Goal: Contribute content: Contribute content

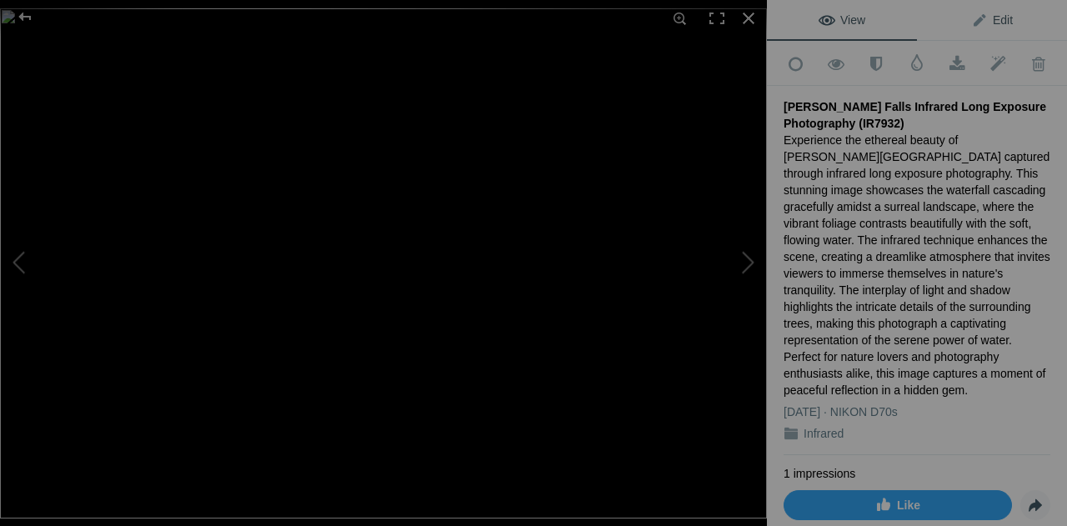
click at [992, 19] on span "Edit" at bounding box center [992, 19] width 42 height 13
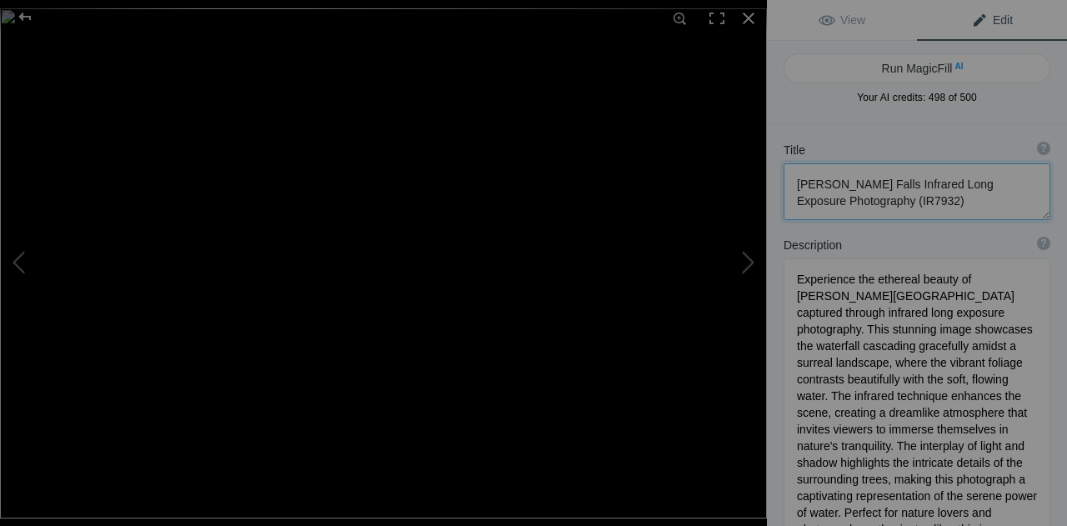
drag, startPoint x: 937, startPoint y: 201, endPoint x: 770, endPoint y: 185, distance: 167.5
click at [770, 185] on div "Title ? Photo title is one of the highest used Search Engine ranking criteria a…" at bounding box center [917, 180] width 300 height 95
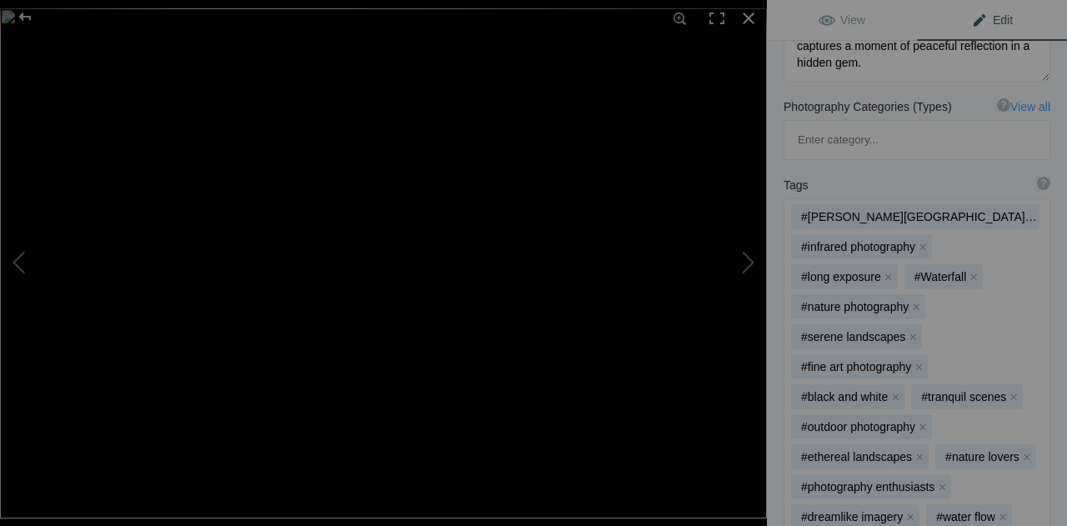
scroll to position [887, 0]
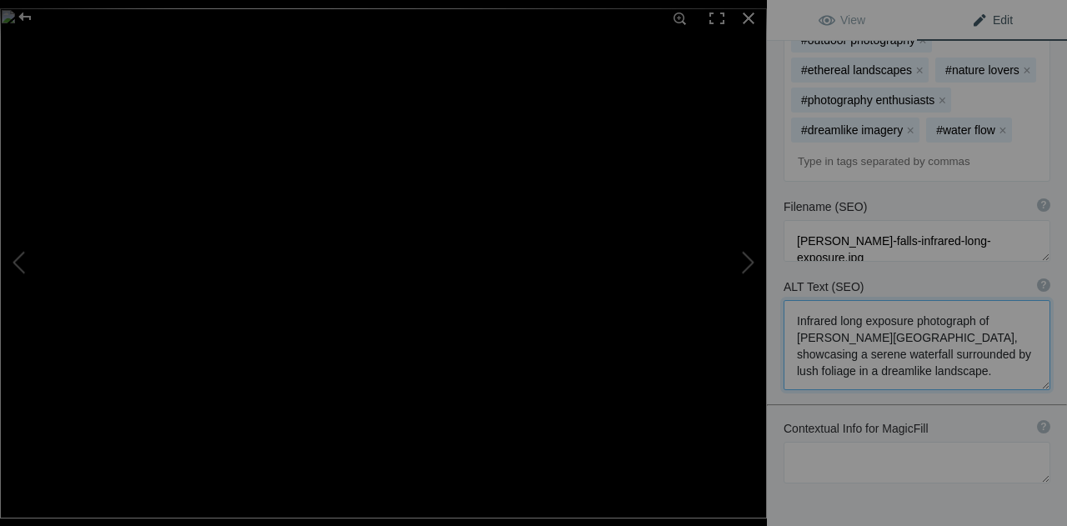
drag, startPoint x: 857, startPoint y: 262, endPoint x: 774, endPoint y: 206, distance: 100.4
click at [774, 270] on div "ALT Text (SEO) ? Provide a concise and descriptive text for the image, focusing…" at bounding box center [917, 334] width 300 height 128
click at [744, 267] on button at bounding box center [704, 262] width 125 height 189
type textarea "Taughannock Falls in Infrared: A Stunning View of Nature's Beauty (IR7925)"
type textarea "Experience the breathtaking beauty of [GEOGRAPHIC_DATA], located north of [GEOG…"
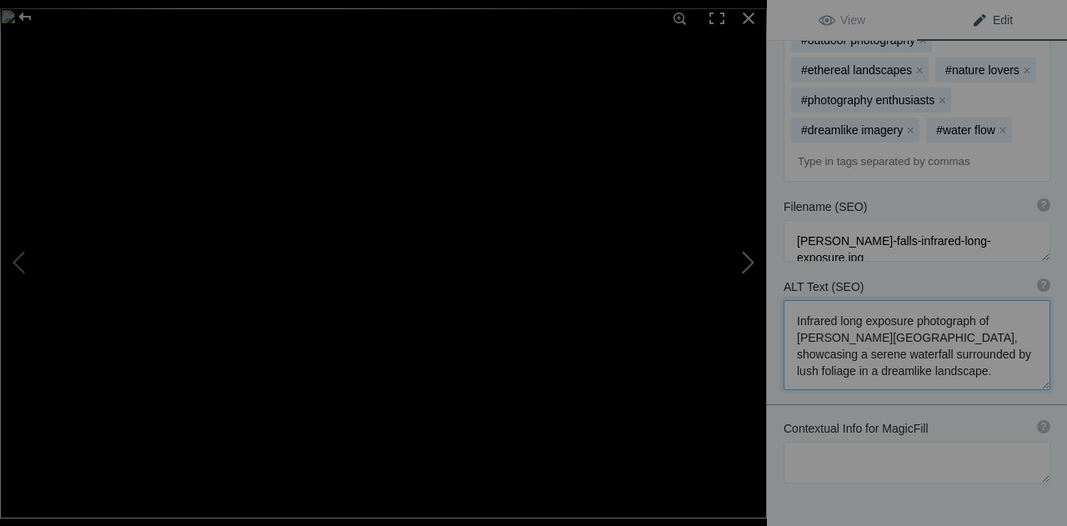
type textarea "taughannock-falls-infrared.jpg"
type textarea "A stunning infrared photograph of [GEOGRAPHIC_DATA] in [GEOGRAPHIC_DATA], showc…"
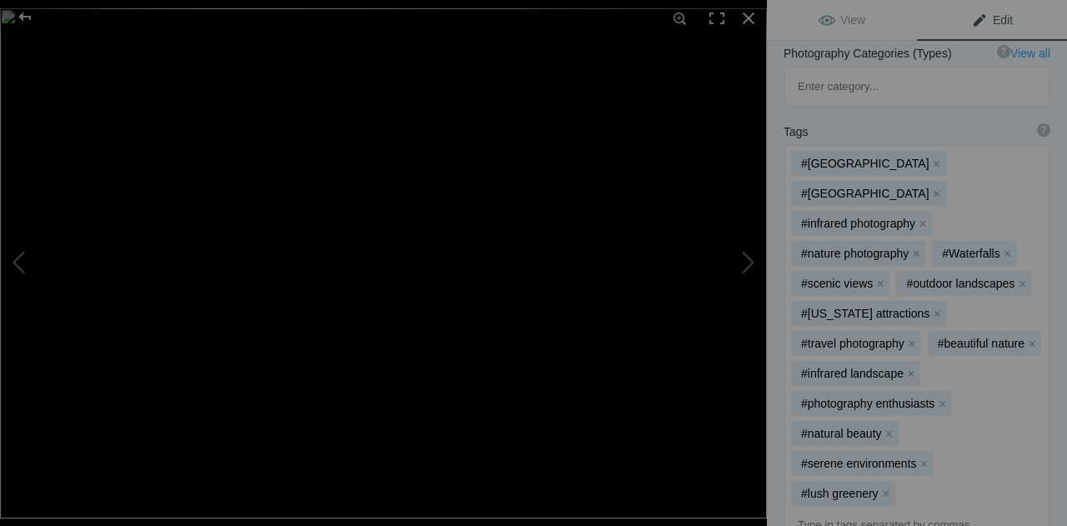
scroll to position [0, 0]
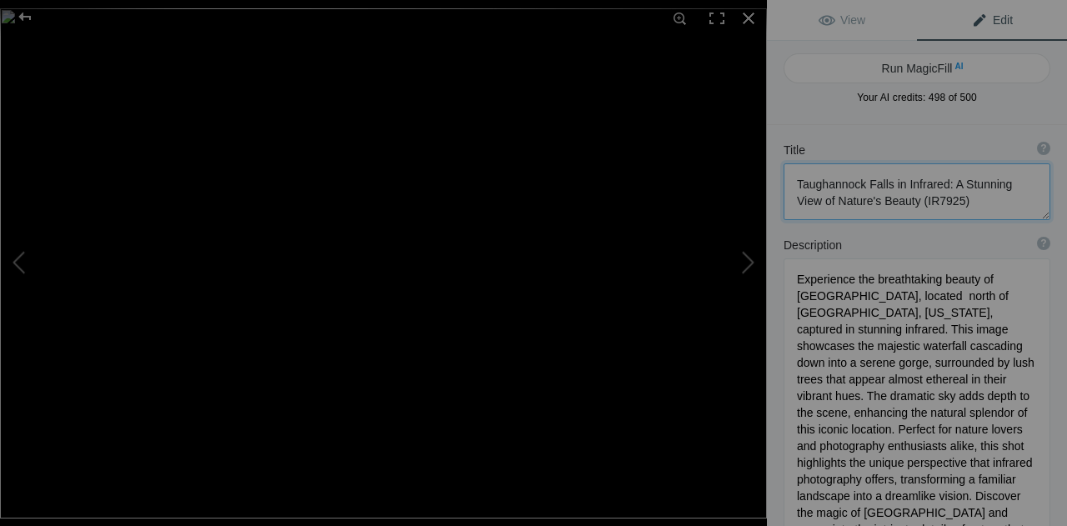
click at [881, 197] on textarea at bounding box center [917, 191] width 267 height 57
drag, startPoint x: 981, startPoint y: 194, endPoint x: 784, endPoint y: 175, distance: 197.7
click at [784, 175] on textarea at bounding box center [917, 191] width 267 height 57
click at [1049, 303] on div "Description ? By adding more context around images, results can become much mor…" at bounding box center [917, 409] width 300 height 362
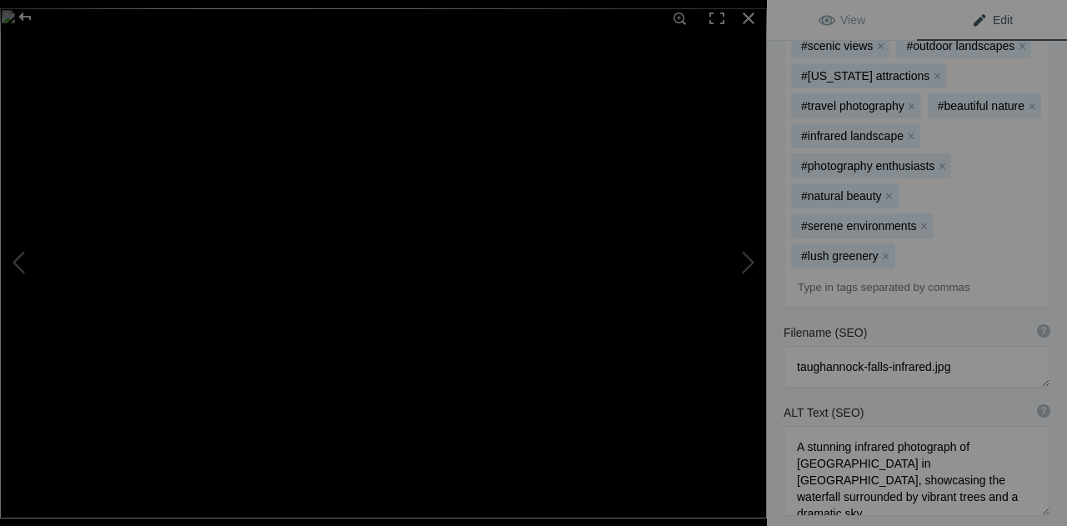
scroll to position [777, 0]
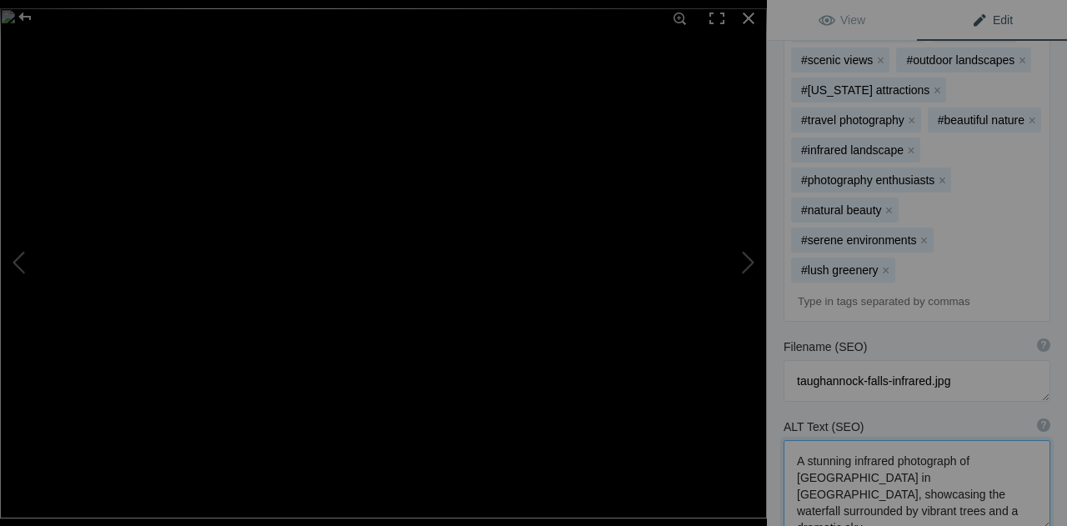
drag, startPoint x: 873, startPoint y: 413, endPoint x: 775, endPoint y: 379, distance: 103.1
click at [776, 410] on div "ALT Text (SEO) ? Provide a concise and descriptive text for the image, focusing…" at bounding box center [917, 474] width 300 height 128
click at [748, 264] on button at bounding box center [704, 262] width 125 height 189
type textarea "Taughannock Falls in Enchanting Purple Hues (IR7928)"
type textarea "Discover the stunning beauty of [GEOGRAPHIC_DATA], one of the tallest waterfall…"
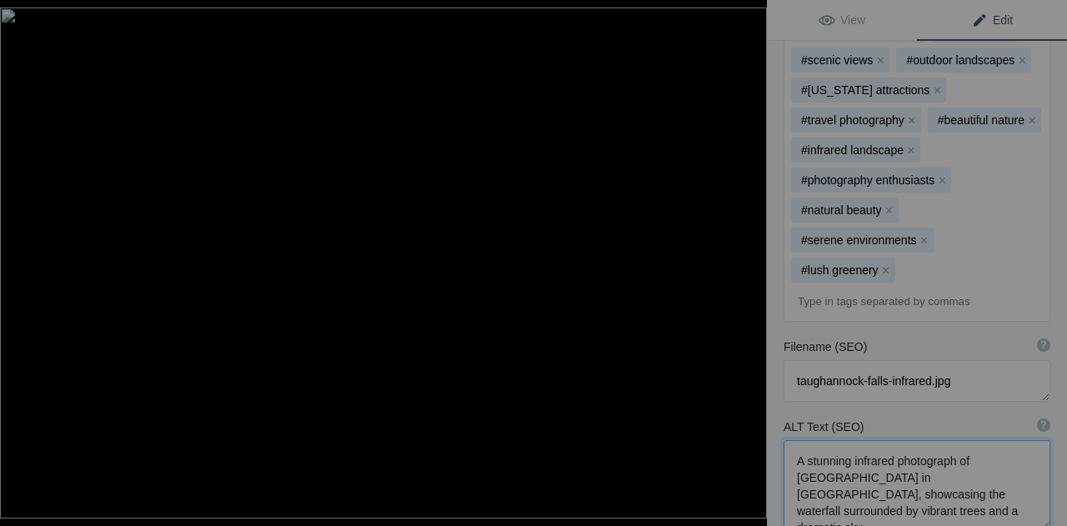
type textarea "taughannock-falls-purple-hues.jpg"
type textarea "A captivating view of [GEOGRAPHIC_DATA] surrounded by vibrant purple foliage, s…"
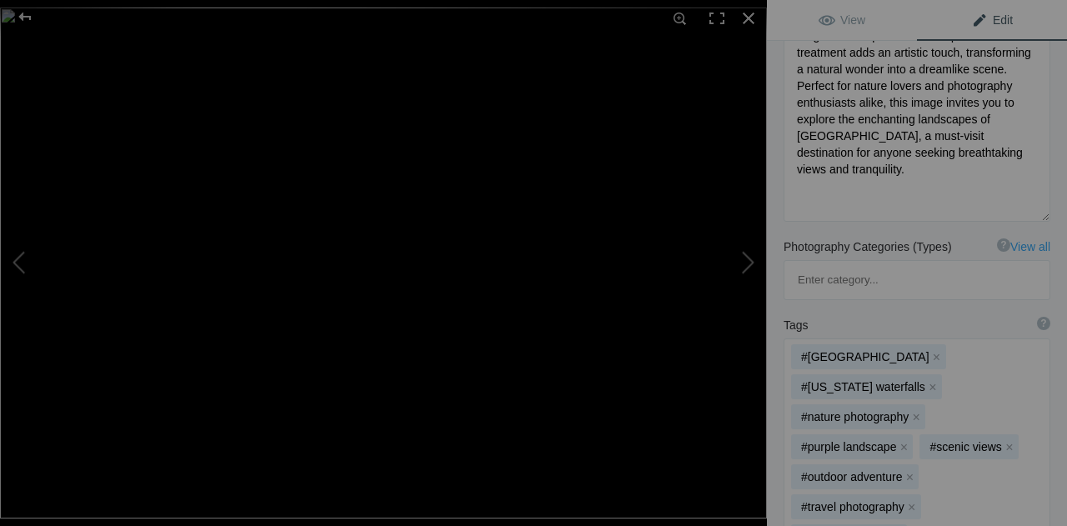
scroll to position [0, 0]
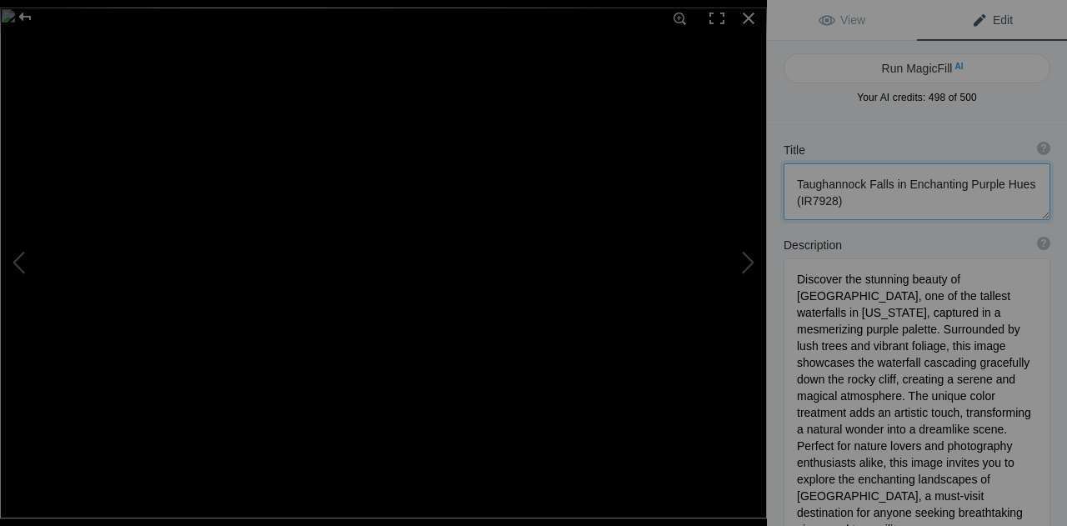
drag, startPoint x: 890, startPoint y: 213, endPoint x: 787, endPoint y: 185, distance: 106.2
click at [787, 185] on textarea at bounding box center [917, 191] width 267 height 57
click at [917, 200] on textarea at bounding box center [917, 191] width 267 height 57
drag, startPoint x: 890, startPoint y: 182, endPoint x: 840, endPoint y: 211, distance: 57.9
click at [829, 201] on textarea at bounding box center [917, 191] width 267 height 57
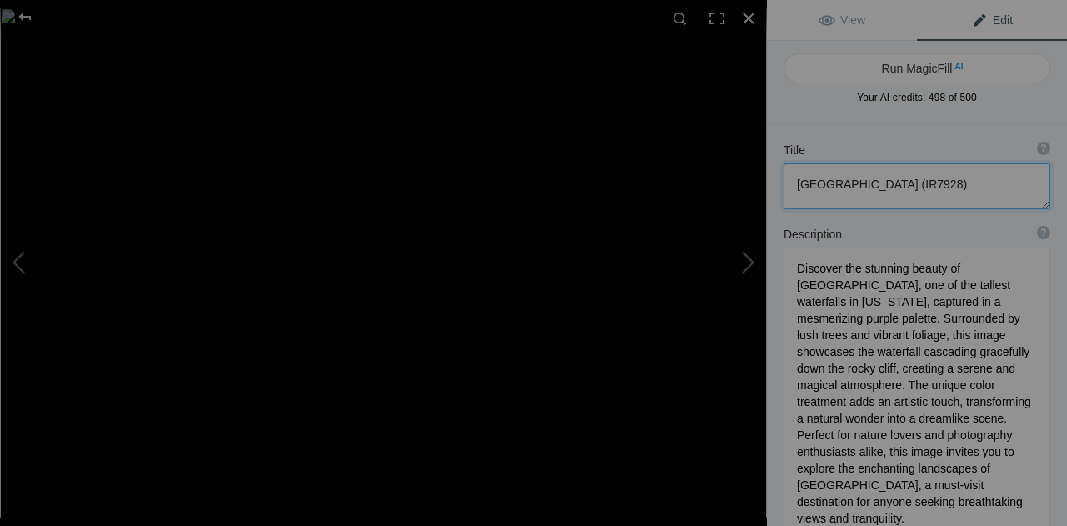
type textarea "[GEOGRAPHIC_DATA] (IR7928)"
drag, startPoint x: 915, startPoint y: 300, endPoint x: 932, endPoint y: 314, distance: 22.0
click at [932, 314] on textarea at bounding box center [917, 410] width 267 height 324
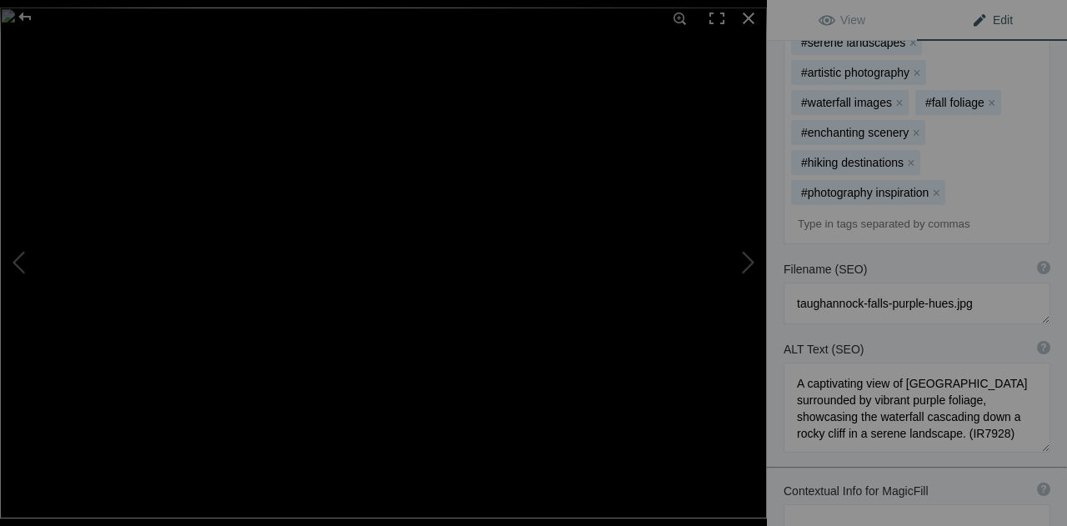
scroll to position [917, 0]
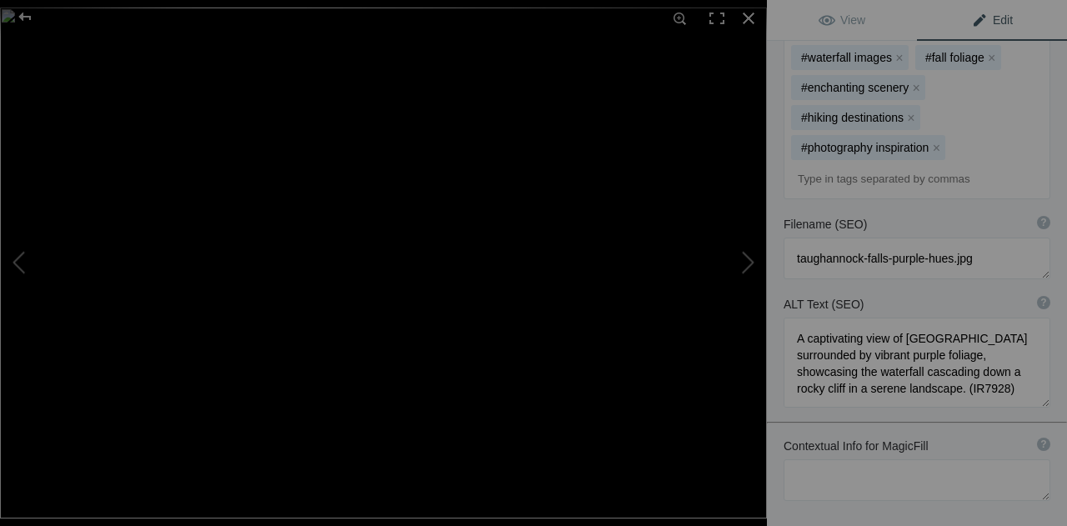
type textarea "Discover the stunning beauty of [GEOGRAPHIC_DATA], one of the tallest waterfall…"
drag, startPoint x: 799, startPoint y: 255, endPoint x: 1006, endPoint y: 294, distance: 210.5
click at [1006, 318] on textarea at bounding box center [917, 363] width 267 height 90
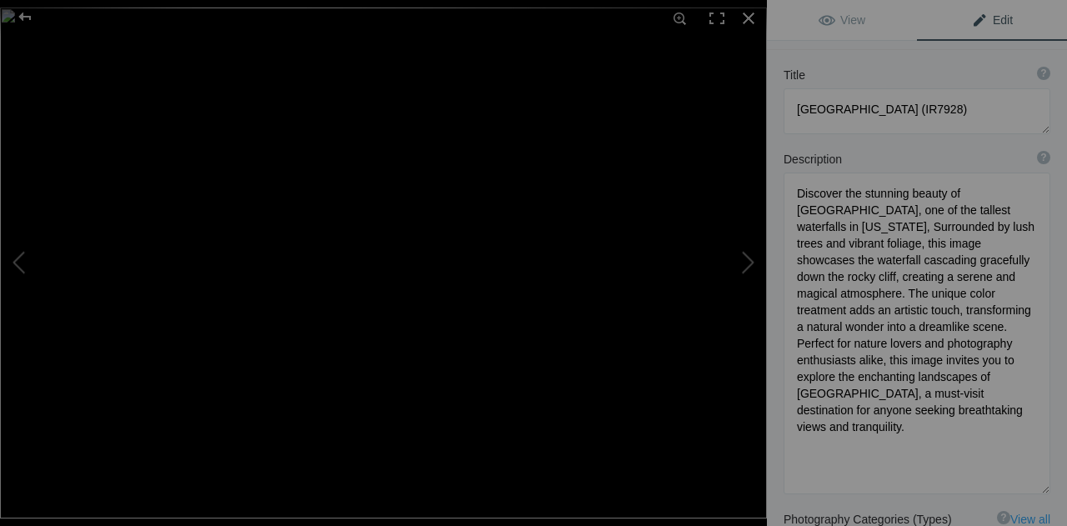
scroll to position [0, 0]
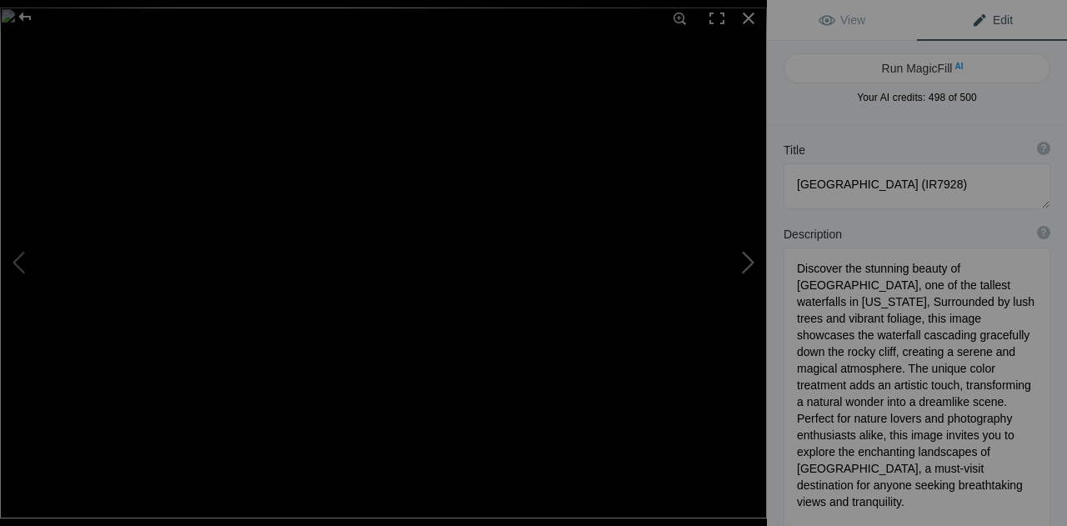
click at [754, 261] on button at bounding box center [704, 262] width 125 height 189
type textarea "Infrared View of [GEOGRAPHIC_DATA] (IR7927)"
type textarea "Experience the surreal beauty of [GEOGRAPHIC_DATA] captured in stunning infrare…"
type textarea "cornell-botanic-gardens-infrared.jpg"
type textarea "Infrared image of [GEOGRAPHIC_DATA] showcasing a vibrant tree and lush foliage …"
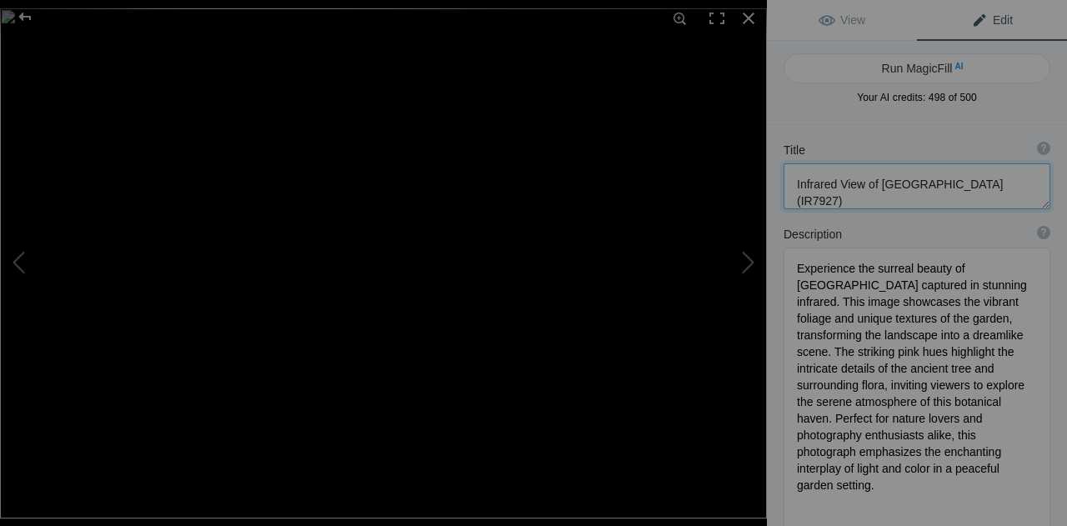
drag, startPoint x: 853, startPoint y: 198, endPoint x: 795, endPoint y: 183, distance: 60.3
click at [795, 183] on textarea at bounding box center [917, 186] width 267 height 46
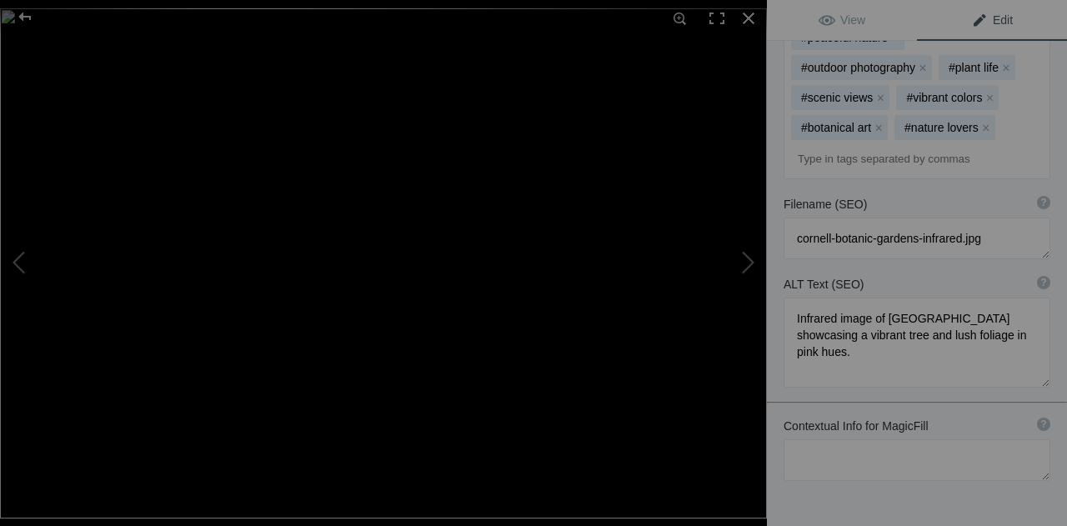
scroll to position [840, 0]
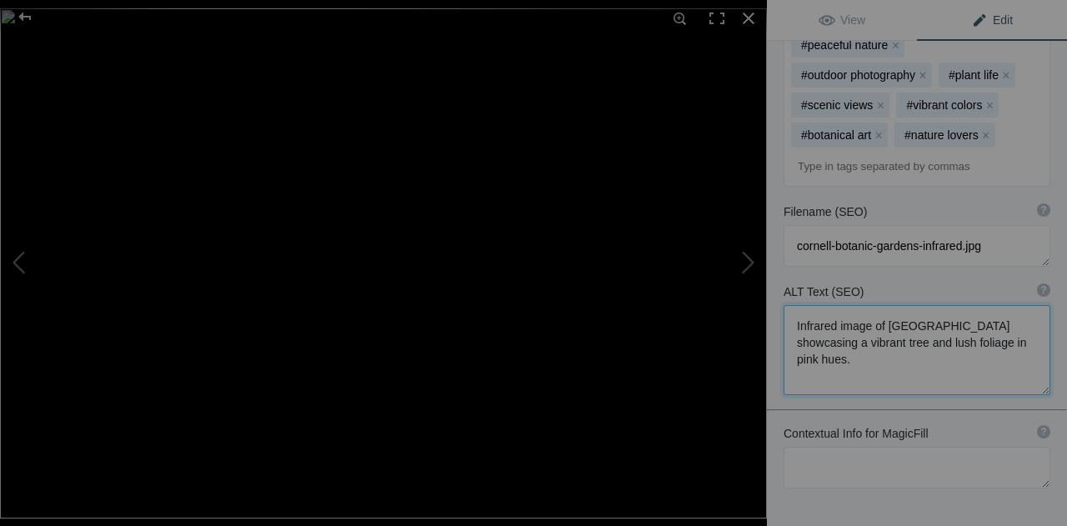
drag, startPoint x: 855, startPoint y: 284, endPoint x: 789, endPoint y: 238, distance: 80.9
click at [789, 305] on textarea at bounding box center [917, 350] width 267 height 90
click at [752, 264] on button at bounding box center [704, 262] width 125 height 189
type textarea "Buttermilk Falls in Infrared: A Stunning Natural Landscape"
type textarea "Experience the breathtaking beauty of [GEOGRAPHIC_DATA] captured in infrared ph…"
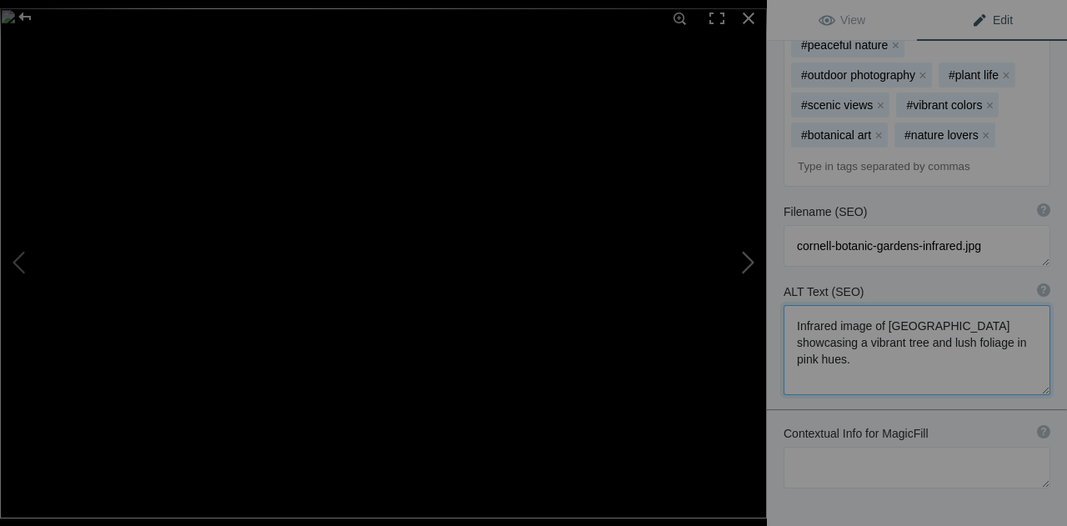
type textarea "buttermilk-falls-infrared.jpg"
type textarea "Infrared photograph of [GEOGRAPHIC_DATA], showcasing cascading water surrounded…"
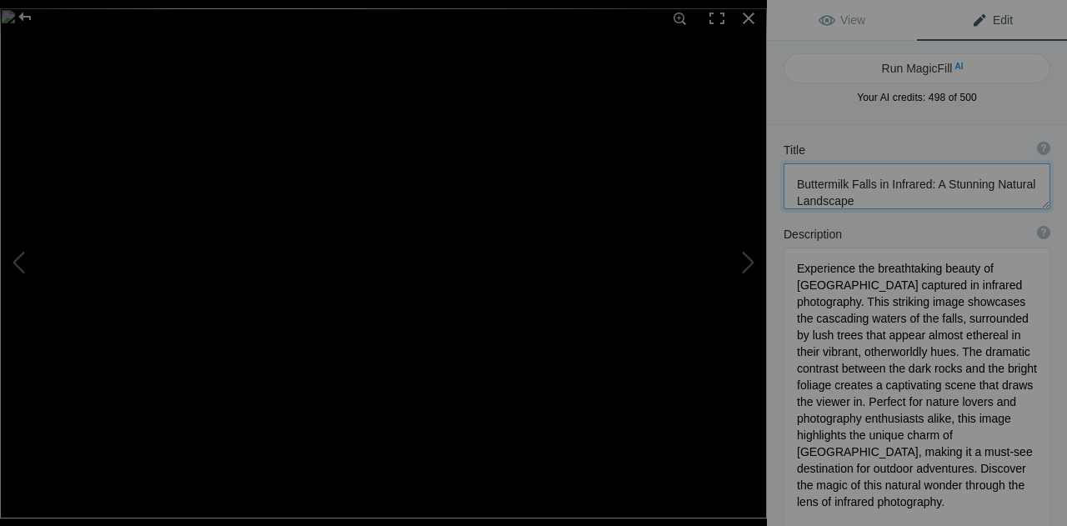
scroll to position [12, 0]
click at [892, 186] on textarea at bounding box center [917, 186] width 267 height 46
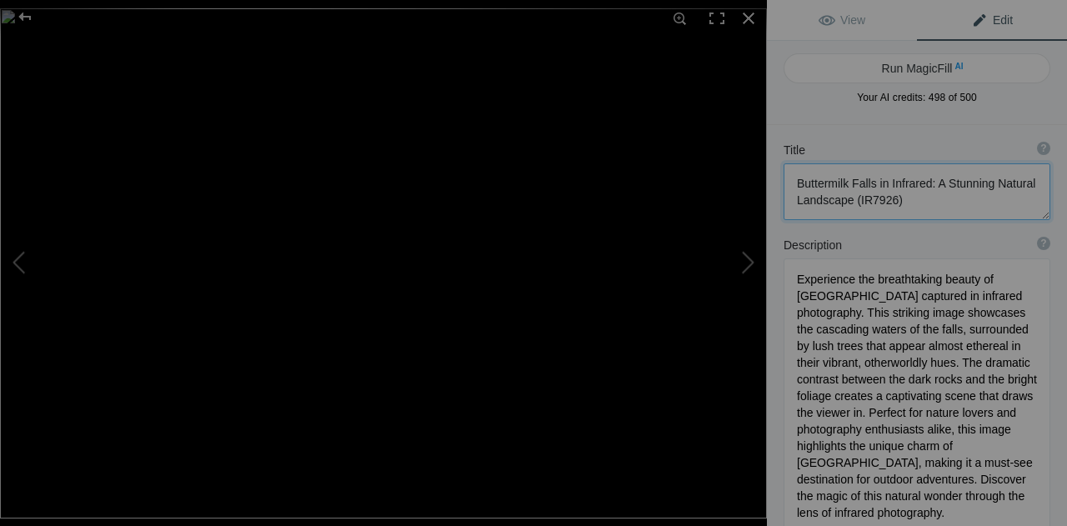
drag, startPoint x: 959, startPoint y: 198, endPoint x: 782, endPoint y: 186, distance: 177.2
click at [782, 186] on div "Title ? Photo title is one of the highest used Search Engine ranking criteria a…" at bounding box center [917, 180] width 300 height 95
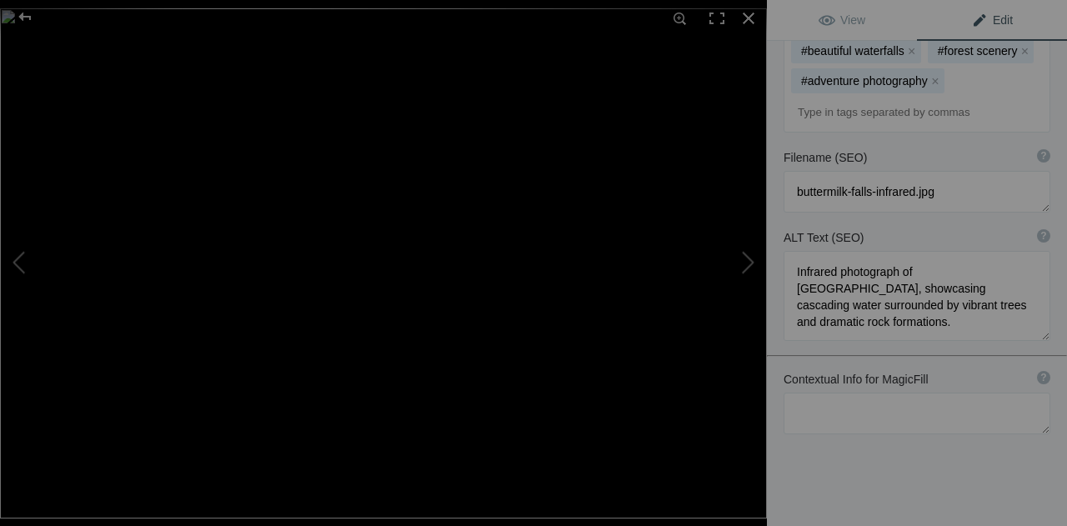
scroll to position [917, 0]
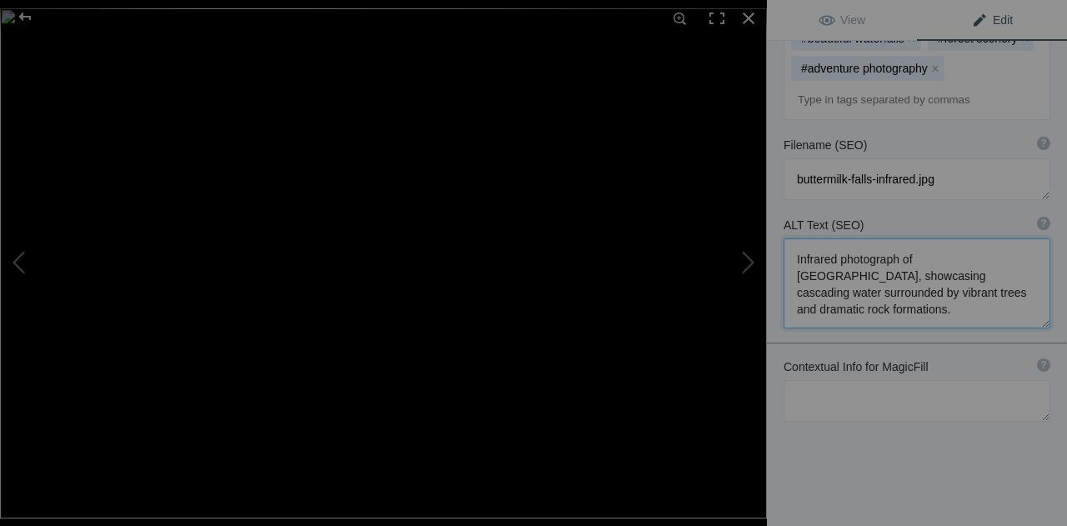
drag, startPoint x: 794, startPoint y: 232, endPoint x: 1028, endPoint y: 294, distance: 242.5
click at [1028, 294] on textarea at bounding box center [917, 283] width 267 height 90
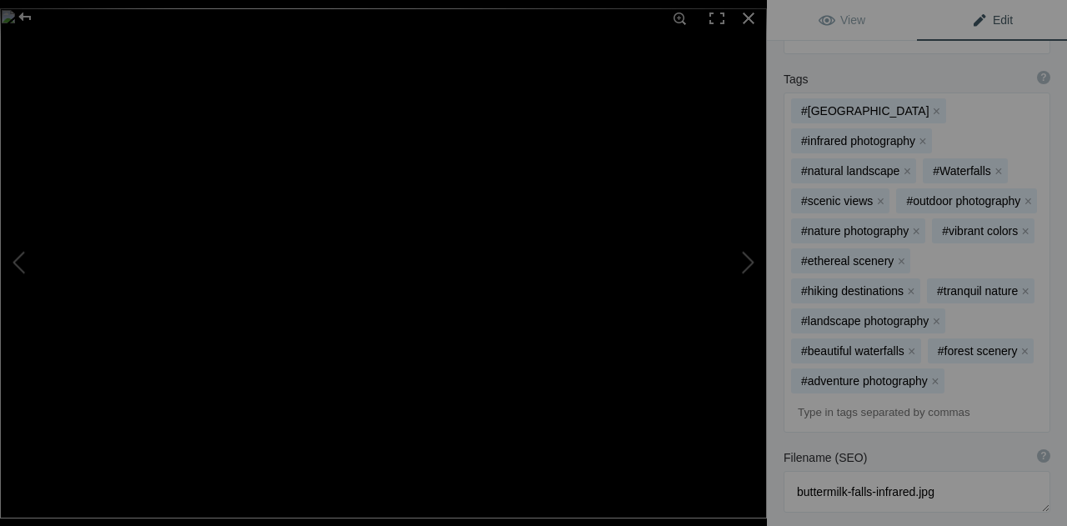
scroll to position [570, 0]
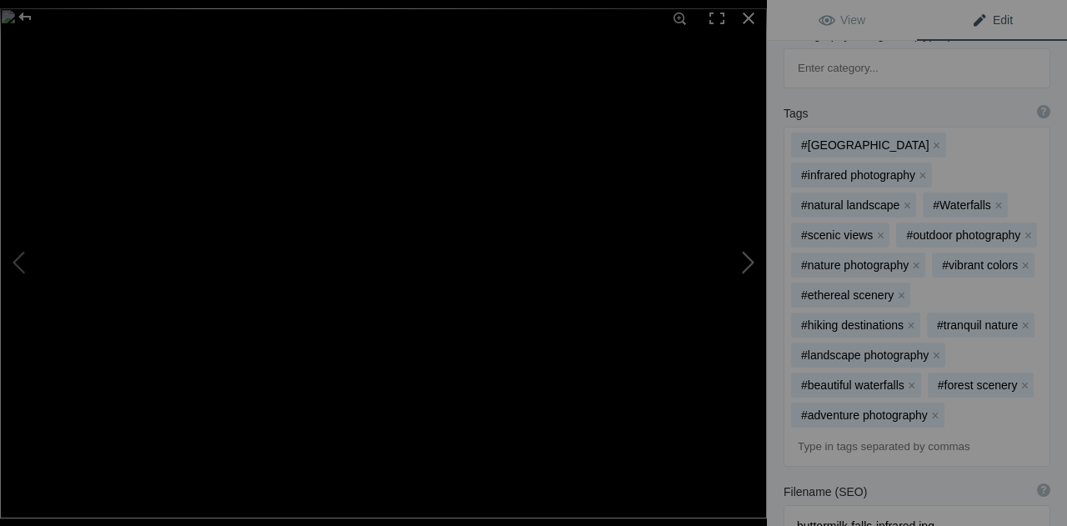
click at [732, 258] on button at bounding box center [704, 262] width 125 height 189
type textarea "Infrared Landscape of Monticello in Infrared Photography (IR1869)"
type textarea "Experience the enchanting beauty of [GEOGRAPHIC_DATA] captured through the lens…"
type textarea "monticello-infrared-landscape.jpg"
type textarea "Infrared photograph of Monticello featuring bright white trees and rolling hill…"
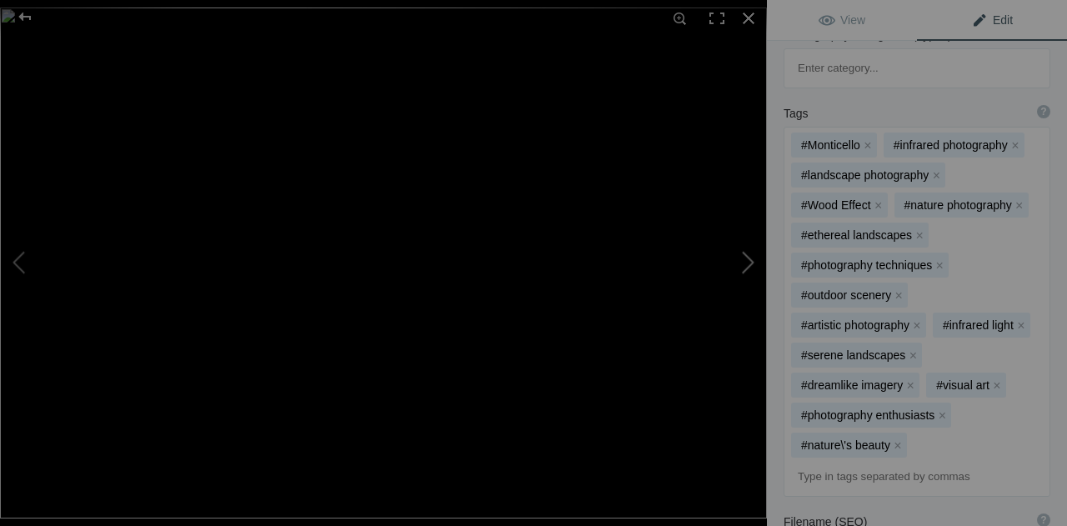
click at [747, 267] on button at bounding box center [704, 262] width 125 height 189
type textarea "Infrared Photo at [GEOGRAPHIC_DATA]'s [GEOGRAPHIC_DATA] ((IR7884))"
type textarea "A breathtaking infrared photograph captures the majestic [GEOGRAPHIC_DATA] at […"
type textarea "letchworth-middle-falls-infrared-winter"
type textarea "An infrared photograph of [GEOGRAPHIC_DATA]'s [GEOGRAPHIC_DATA] showing white f…"
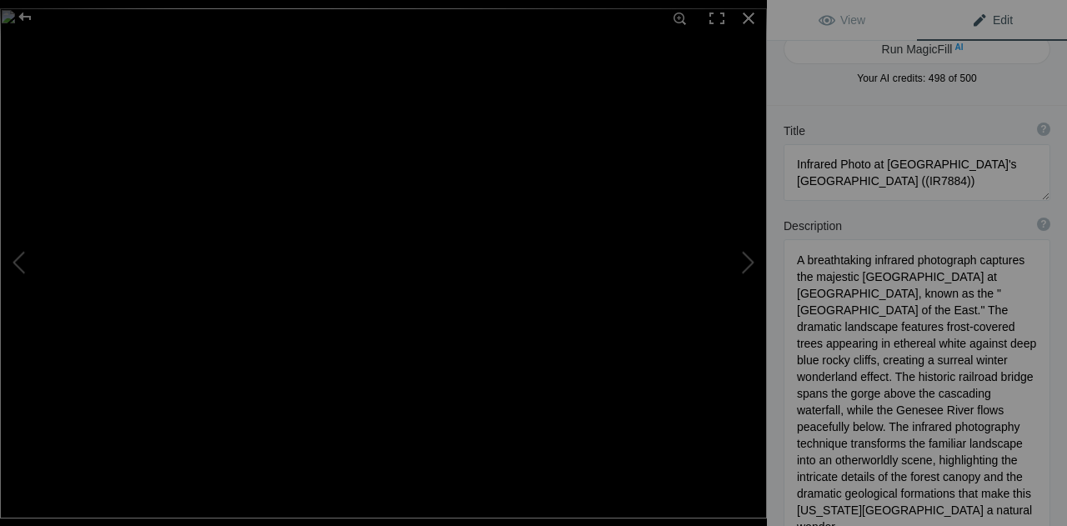
scroll to position [0, 0]
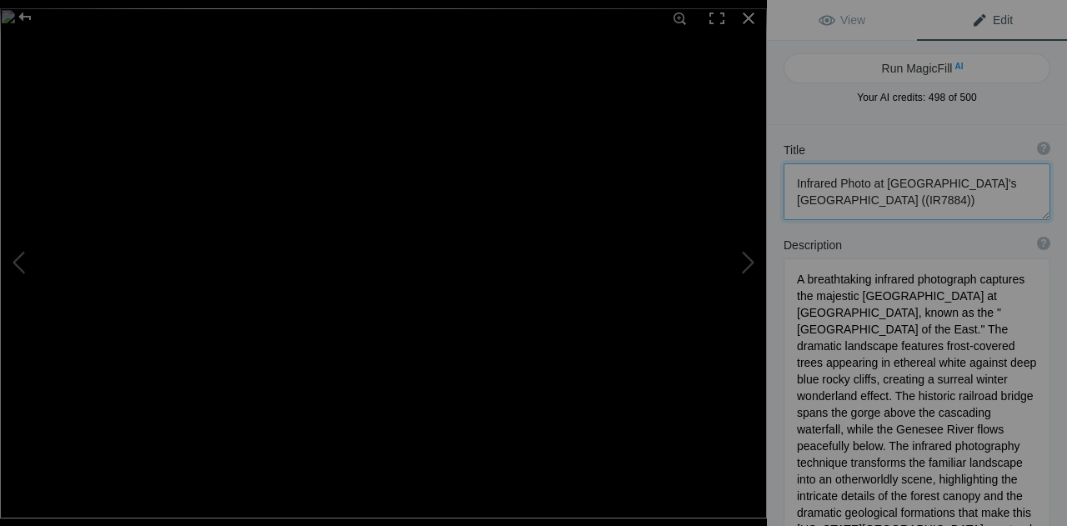
drag, startPoint x: 957, startPoint y: 207, endPoint x: 799, endPoint y: 187, distance: 159.7
click at [799, 187] on textarea at bounding box center [917, 191] width 267 height 57
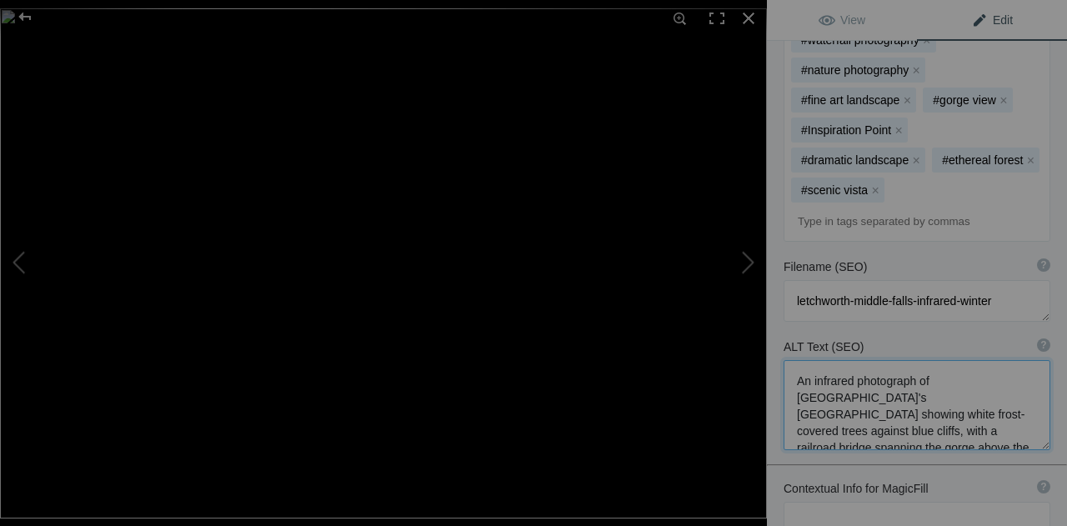
scroll to position [5, 0]
drag, startPoint x: 920, startPoint y: 278, endPoint x: 798, endPoint y: 208, distance: 140.4
click at [798, 360] on textarea at bounding box center [917, 405] width 267 height 90
click at [747, 267] on button at bounding box center [704, 262] width 125 height 189
type textarea "Rustic Log Cabin in Infrared-Sept Landscape (IR1891)"
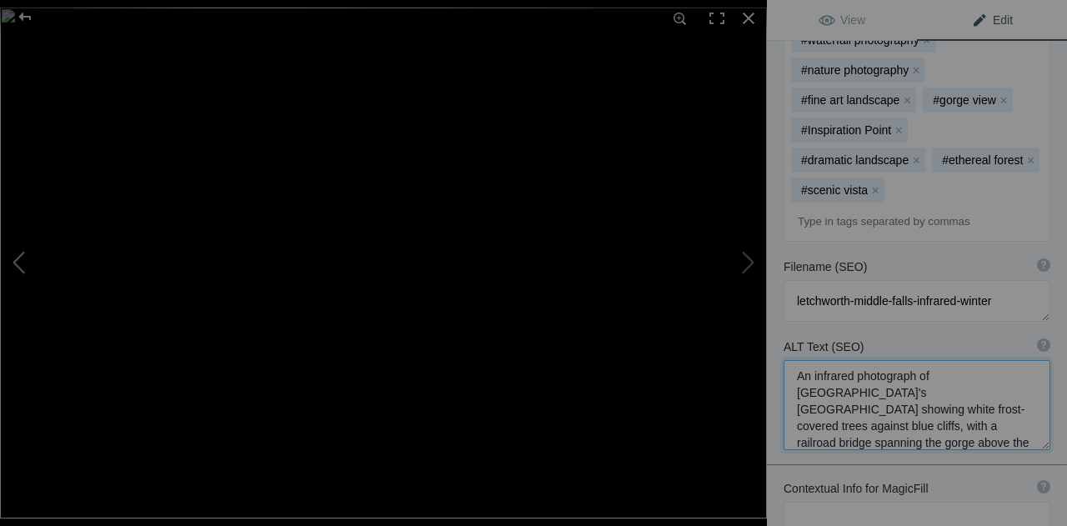
type textarea "A hauntingly beautiful infrared photograph captures a weathered log cabin nestl…"
type textarea "rustic-log-cabin-infrared-landscape"
type textarea "An infrared photograph of a historic log cabin with a slate roof, surrounded by…"
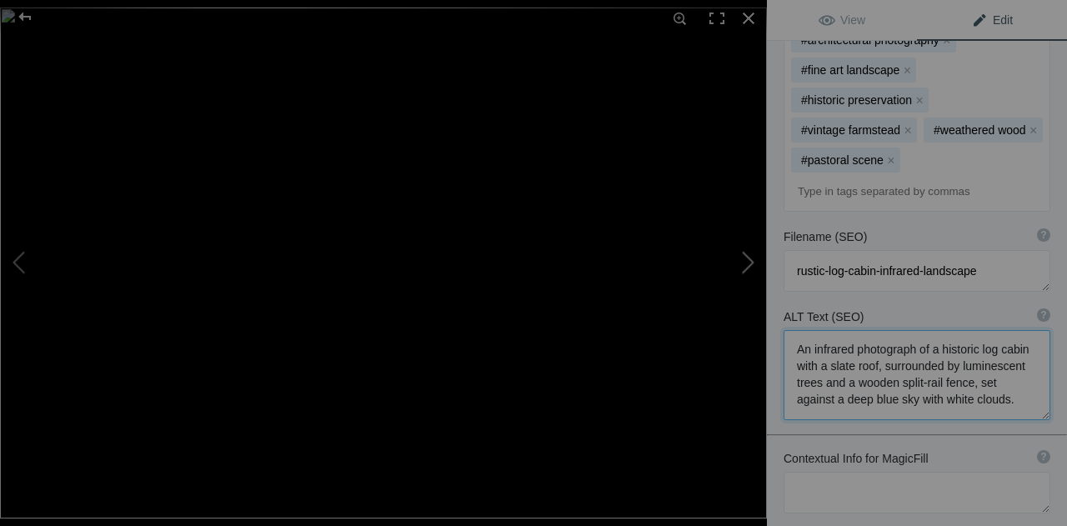
click at [747, 261] on button at bounding box center [704, 262] width 125 height 189
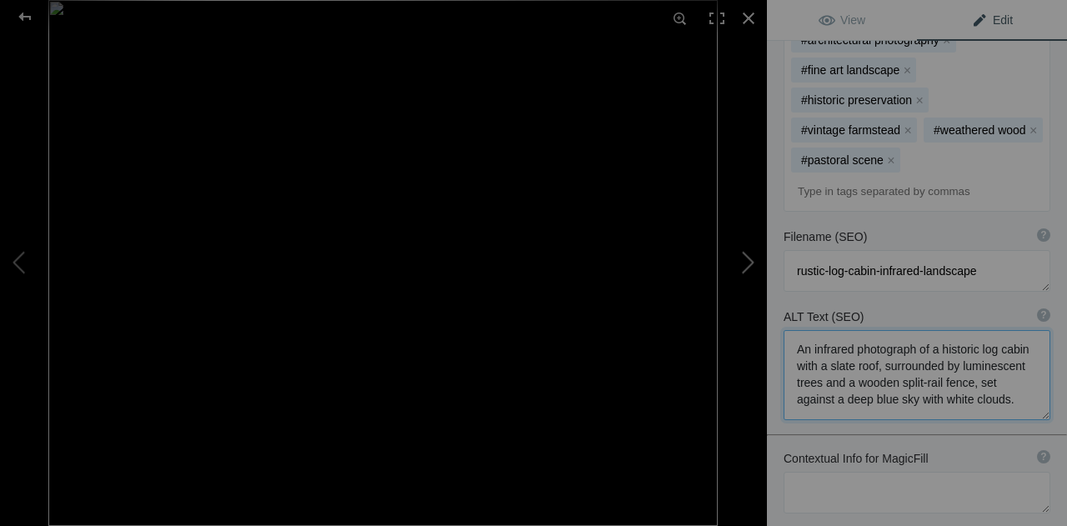
type textarea "Infrared Landscape with Ancient Oak Tree @[GEOGRAPHIC_DATA]- July (IR7874)"
type textarea "A mesmerizing infrared photograph captures the otherworldly beauty of a majesti…"
type textarea "ancient-oak-infrared-landscape"
type textarea "An infrared photograph of a large oak tree with glowing white foliage against a…"
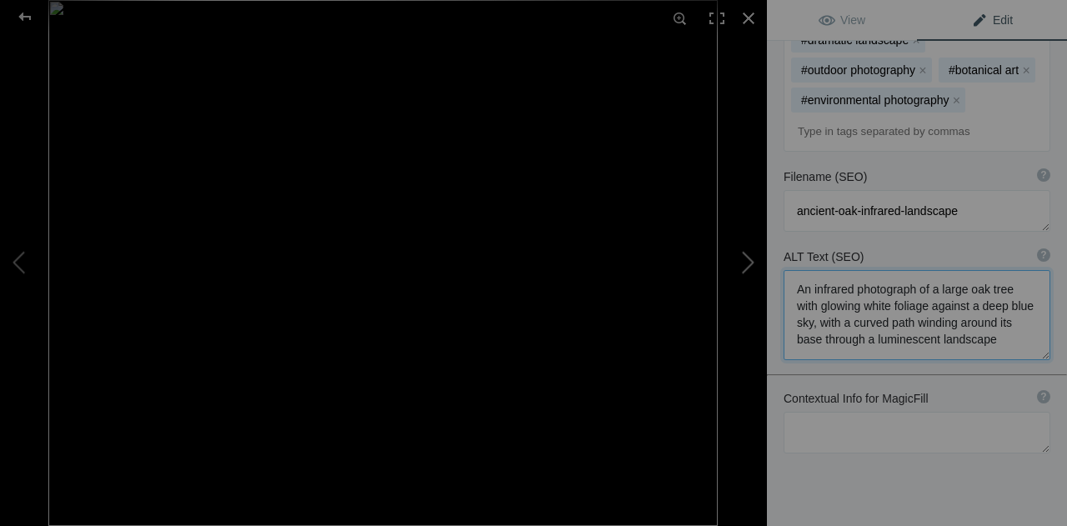
click at [754, 266] on button at bounding box center [704, 262] width 125 height 189
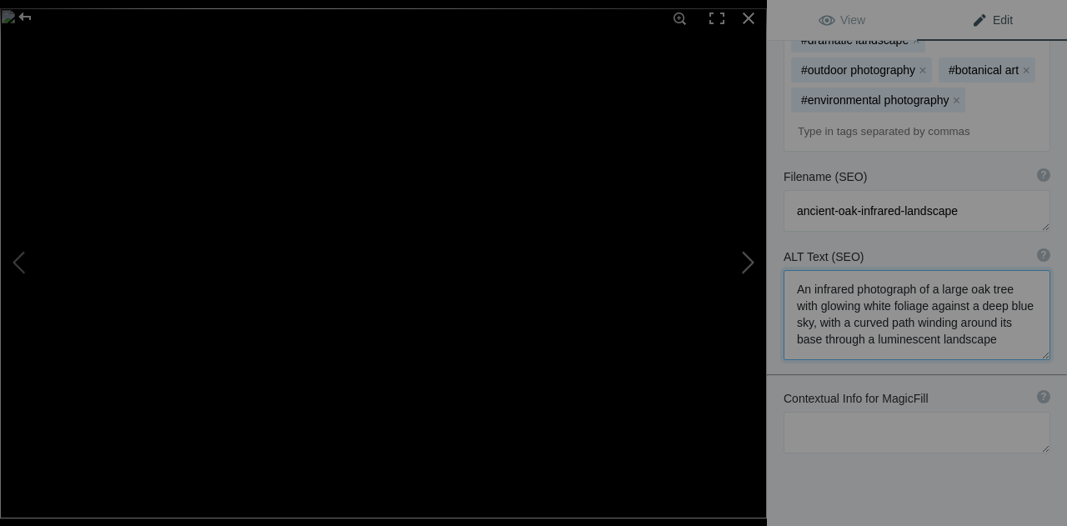
type textarea "Stunning Infrared Fall Vista from [GEOGRAPHIC_DATA] Overlooking the [GEOGRAPHIC…"
type textarea "A breathtaking infrared photograph captured from the summit of [GEOGRAPHIC_DATA…"
type textarea "cadillac-mountain-porcupine-islands-infrared-winter-acadia"
type textarea "An infrared winter photograph from Cadillac Mountain summit showing pink-tinted…"
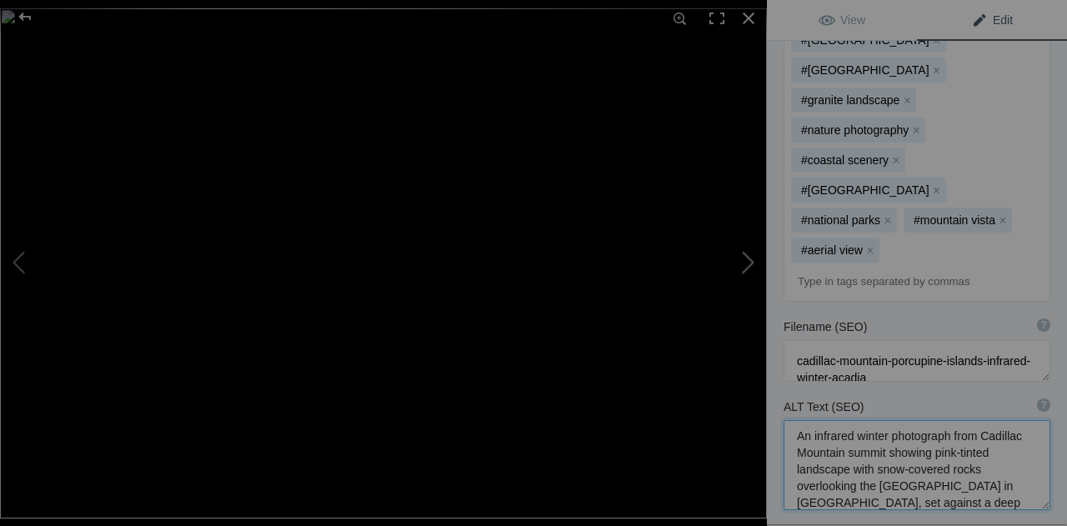
click at [741, 260] on button at bounding box center [704, 262] width 125 height 189
type textarea "Carpenters Falls in August: A Dramatic Waterfall in Infrared (R1897)"
type textarea "A stunning infrared photograph of [PERSON_NAME] Falls showcasing the dramatic 9…"
type textarea "carpenters-falls-infrared-dramatic-waterfall"
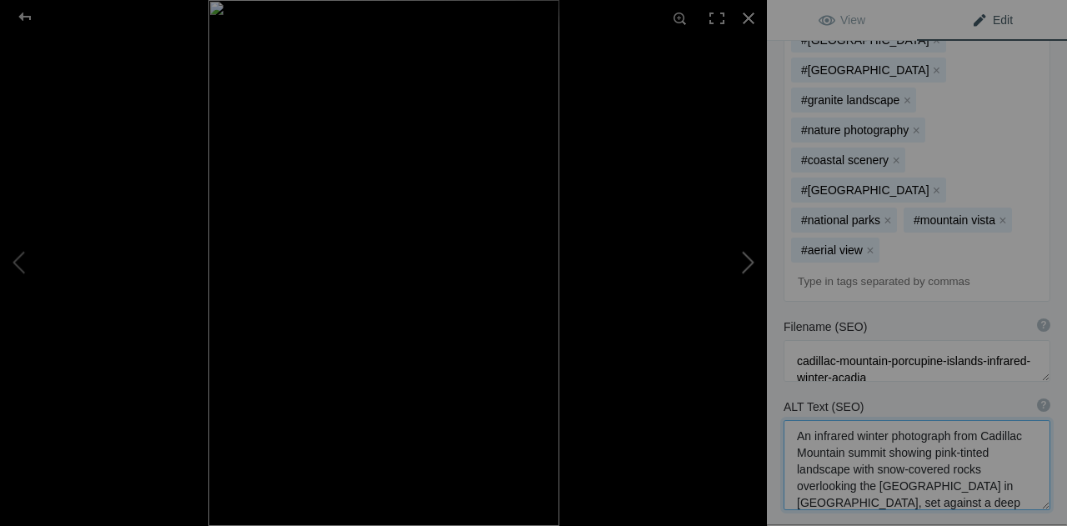
type textarea "An infrared photograph of Carpenters Falls showing a tall, narrow waterfall cas…"
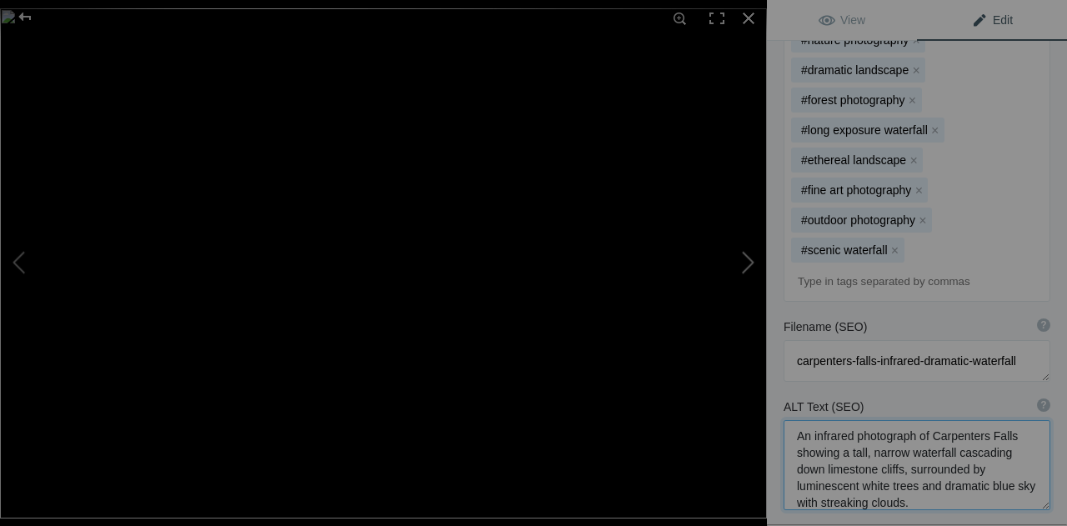
type textarea "Autumn Reflections on Erie Canal - Infrared Photography (IR1893)"
type textarea "A breathtaking infrared photograph captures the serene beauty of the [GEOGRAPHI…"
type textarea "erie-canal-infrared-autumn-reflections"
type textarea "An infrared photograph of the Erie Canal showing coral-pink trees lining both b…"
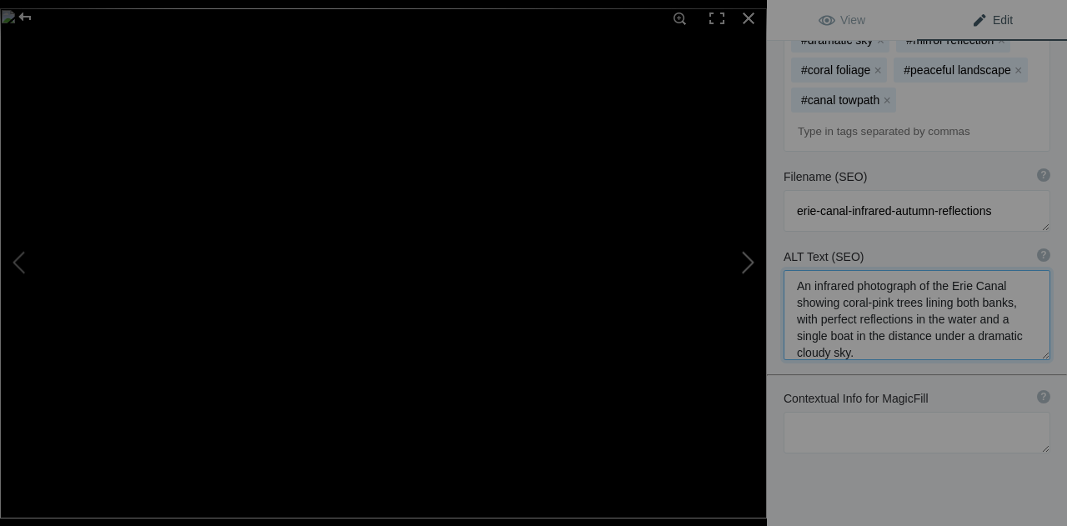
click at [741, 260] on button at bounding box center [704, 262] width 125 height 189
type textarea "Infrared [GEOGRAPHIC_DATA] -[GEOGRAPHIC_DATA]'s Stone Arch Reflection (IR7873)"
type textarea "A mesmerizing infrared photograph of the historic [GEOGRAPHIC_DATA] in [US_STAT…"
type textarea "gapstow-bridge-central-park-winter-reflection"
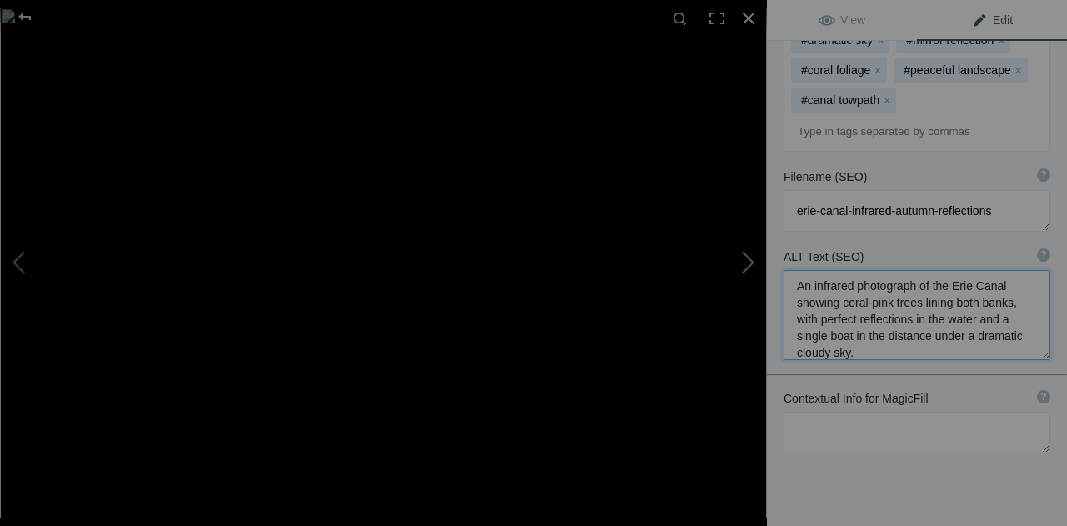
type textarea "A stone arch bridge in [GEOGRAPHIC_DATA] reflects perfectly in still water, sur…"
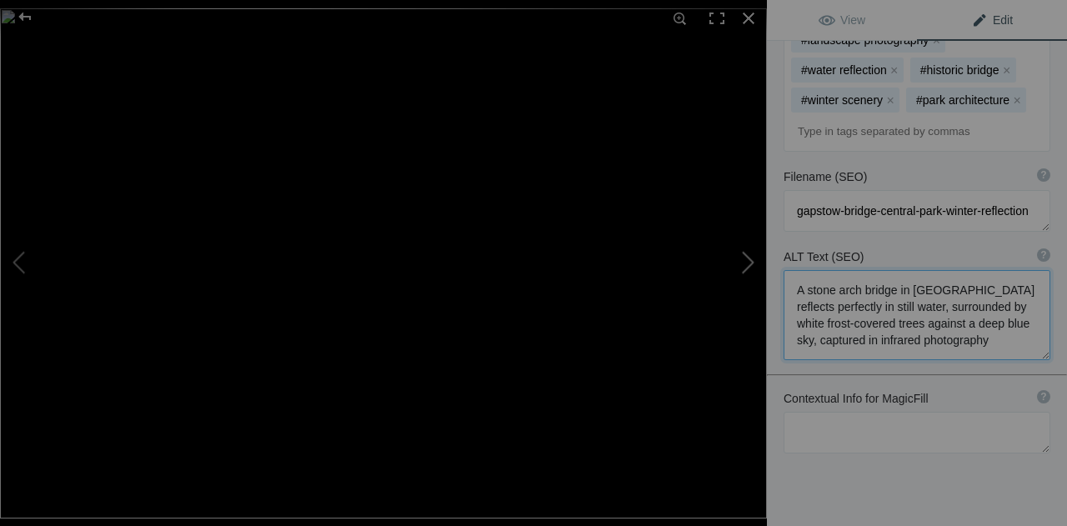
type textarea "[GEOGRAPHIC_DATA] in Downtown [GEOGRAPHIC_DATA] in August: Urban Waterfall Infr…"
type textarea "A stunning infrared photograph of Rochester's High Falls waterfall set against …"
type textarea "rochester-high-falls-infrared-cityscape"
type textarea "An infrared photograph of [GEOGRAPHIC_DATA] waterfall in downtown [GEOGRAPHIC_D…"
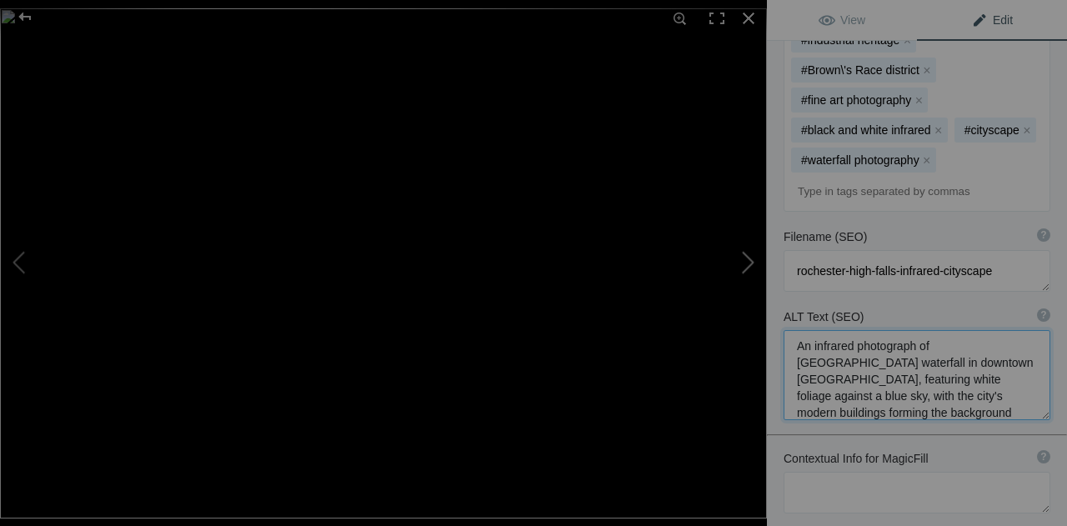
click at [741, 260] on button at bounding box center [704, 262] width 125 height 189
type textarea "Haunting Autumn Landscape with Historic House at [GEOGRAPHIC_DATA] (IR IR7876)"
type textarea "A hauntingly beautiful autumn scene captured at the [GEOGRAPHIC_DATA], where a …"
type textarea "[GEOGRAPHIC_DATA]-autumn-historic-house"
type textarea "A historic house nestled among golden autumn trees at [GEOGRAPHIC_DATA], with a…"
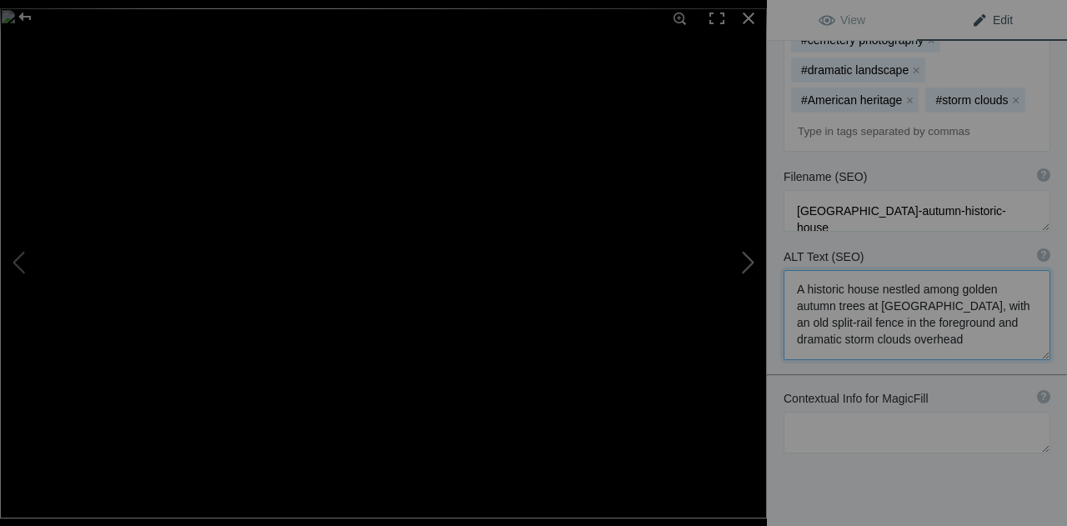
click at [741, 260] on button at bounding box center [704, 262] width 125 height 189
type textarea "Infrared Fall Scene at [GEOGRAPHIC_DATA]'s [GEOGRAPHIC_DATA] and [GEOGRAPHIC_DA…"
type textarea "A stunning infrared photograph captures the dramatic [GEOGRAPHIC_DATA] at [GEOG…"
type textarea "letchworth-upper-falls-infrared-winter-bridge"
type textarea "An infrared photograph of [GEOGRAPHIC_DATA]'s [GEOGRAPHIC_DATA] and railroad br…"
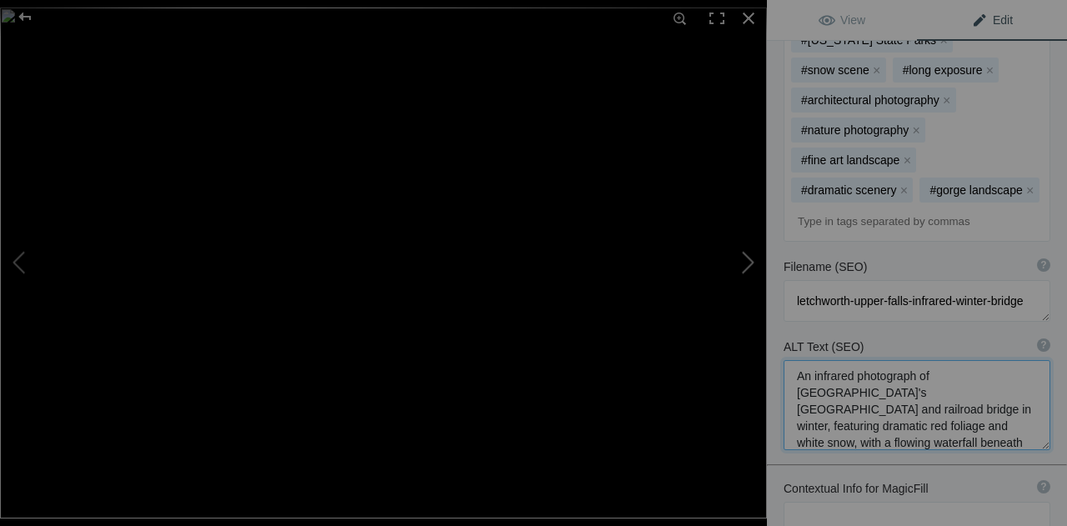
click at [741, 260] on button at bounding box center [704, 262] width 125 height 189
type textarea "Portland Head Light: Historic [US_STATE] Lighthouse in Dramatic Infrared Photog…"
type textarea "A stunning infrared photograph of the iconic [GEOGRAPHIC_DATA] Light in [GEOGRA…"
type textarea "portland-head-light-infrared-[US_STATE]-lighthouse"
type textarea "Infrared photograph of [GEOGRAPHIC_DATA] lighthouse in [US_STATE], featuring cr…"
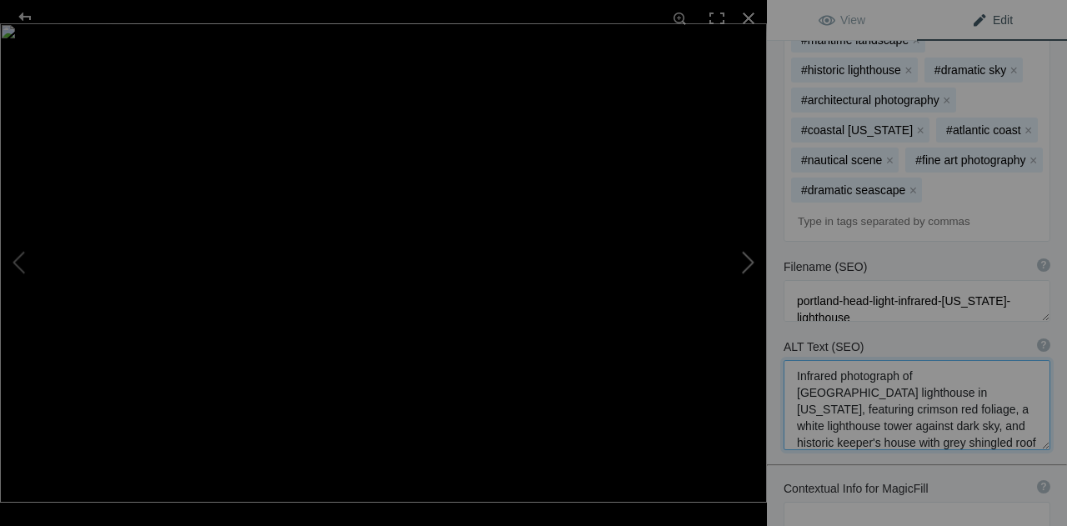
click at [741, 260] on button at bounding box center [704, 262] width 125 height 189
type textarea "Historic [GEOGRAPHIC_DATA] in Infrared: Newport's Maritime Guardian"
type textarea "A stunning infrared photograph captures the iconic [GEOGRAPHIC_DATA] in [GEOGRA…"
type textarea "[GEOGRAPHIC_DATA]-lighthouse-[GEOGRAPHIC_DATA]-infrared"
type textarea "Infrared photograph of [GEOGRAPHIC_DATA] in [GEOGRAPHIC_DATA], [US_STATE], show…"
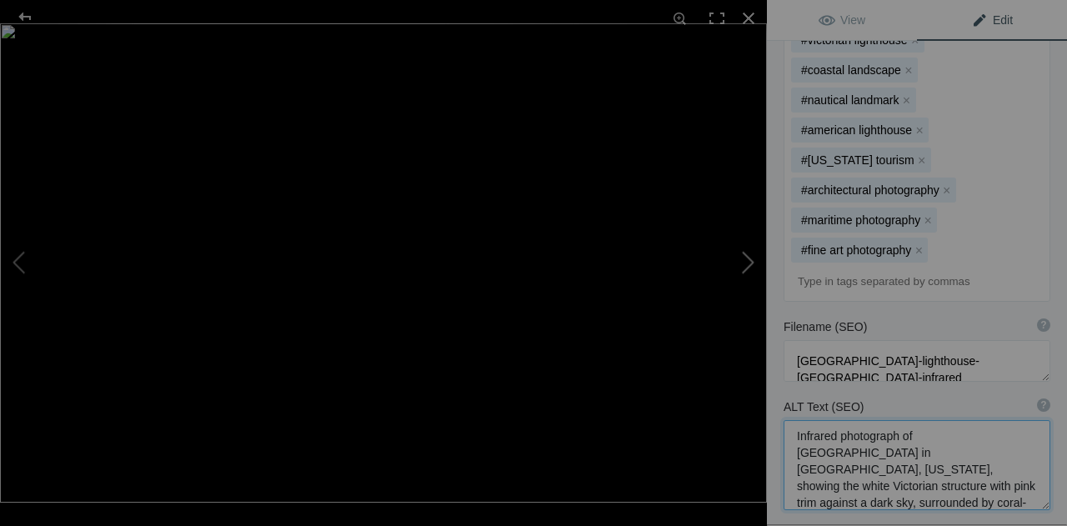
click at [741, 260] on button at bounding box center [704, 262] width 125 height 189
type textarea "Infrared Autumn Sunset at [GEOGRAPHIC_DATA], Fundy Trail (IR1907)"
type textarea "A breathtaking autumnal scene captured along the [GEOGRAPHIC_DATA] in [GEOGRAPH…"
type textarea "salmon-river-fundy-trail-autumn-sunset"
type textarea "Dramatic autumn landscape of Salmon River along the Fundy Trail, featuring copp…"
